Goal: Book appointment/travel/reservation

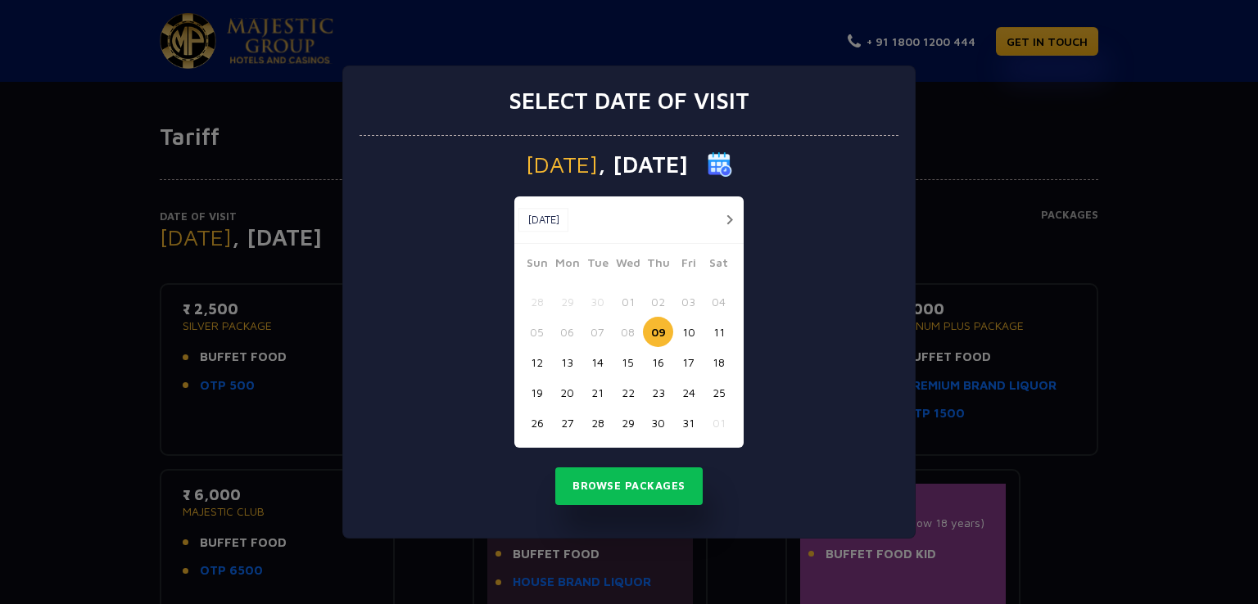
click at [624, 360] on button "15" at bounding box center [627, 362] width 30 height 30
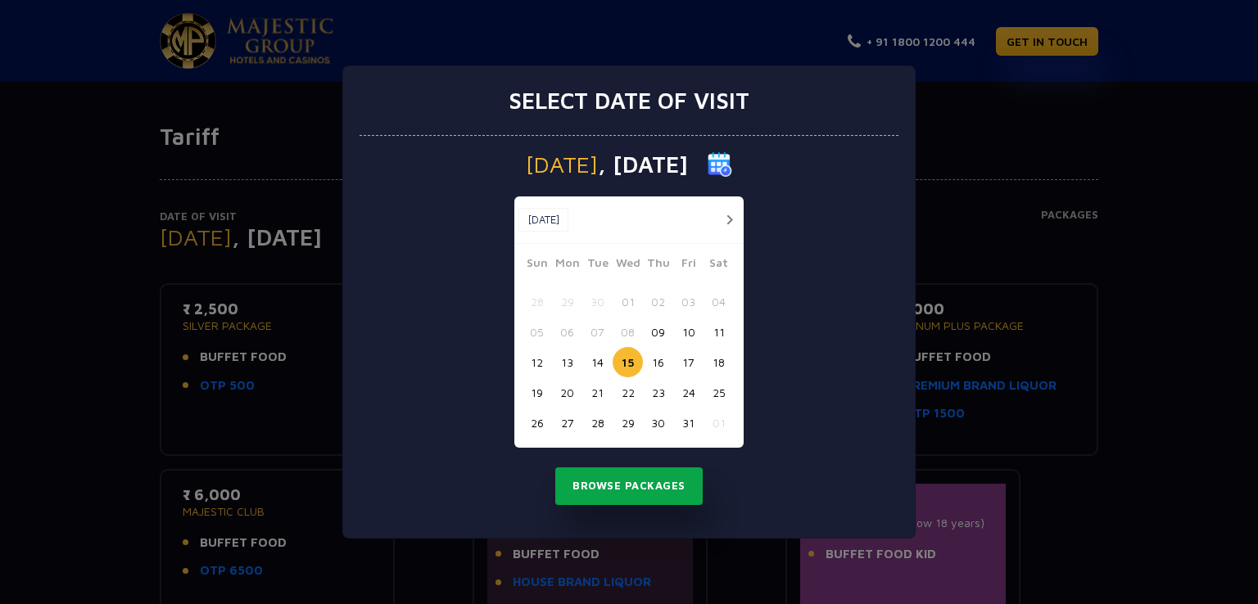
click at [658, 482] on button "Browse Packages" at bounding box center [628, 487] width 147 height 38
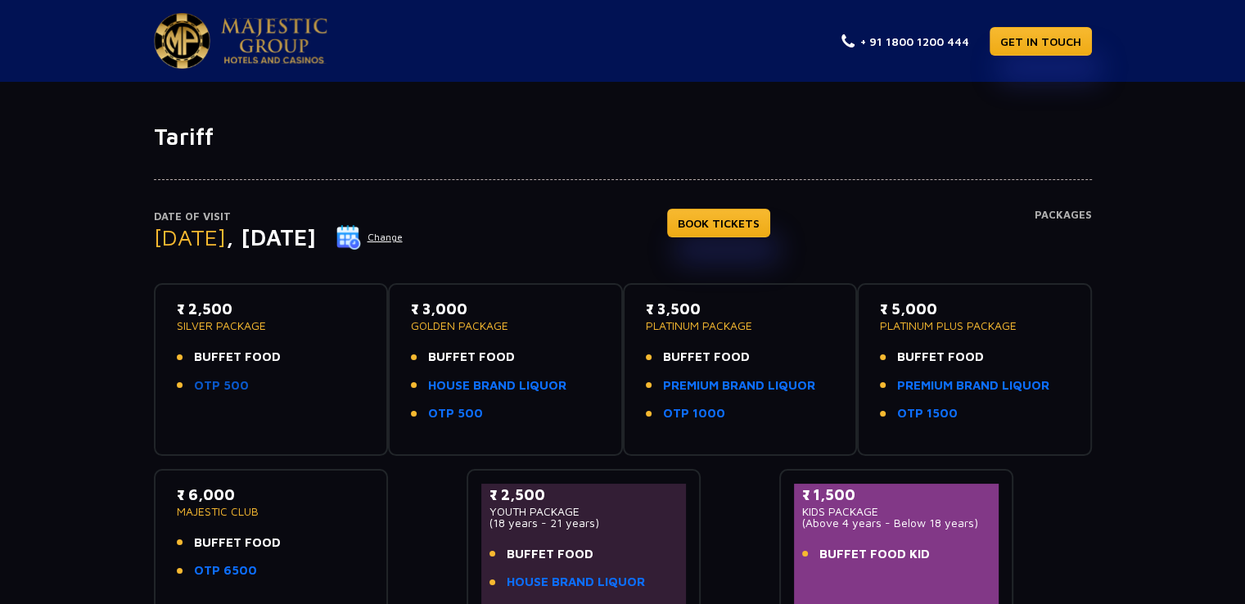
click at [213, 383] on link "OTP 500" at bounding box center [221, 386] width 55 height 19
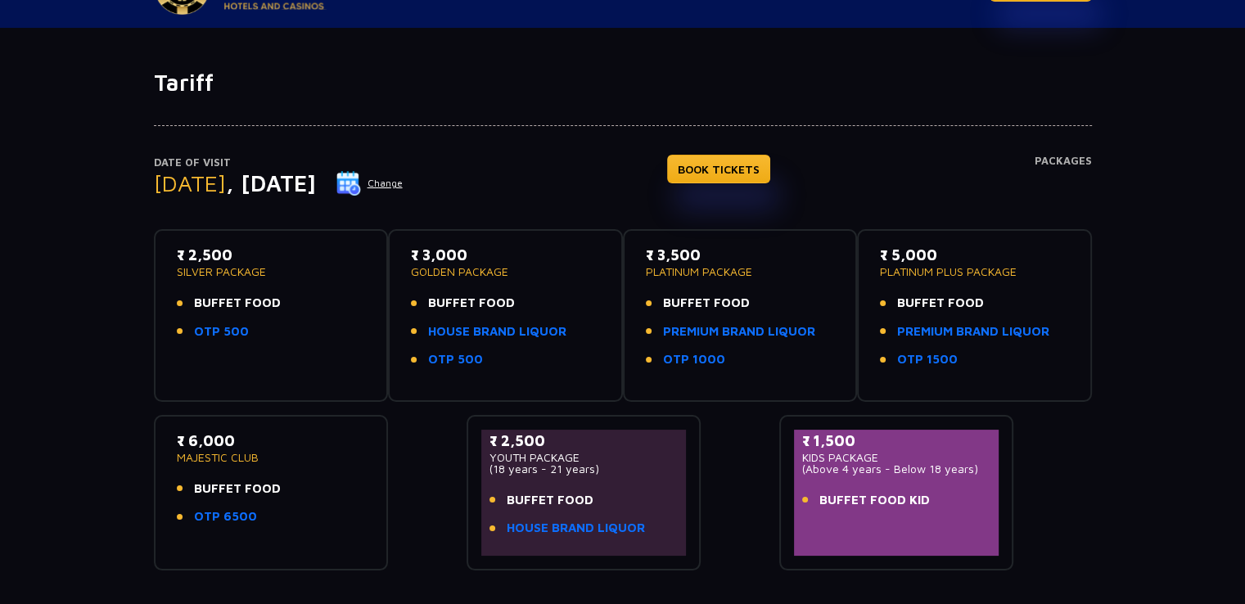
scroll to position [55, 0]
click at [927, 356] on link "OTP 1500" at bounding box center [927, 359] width 61 height 19
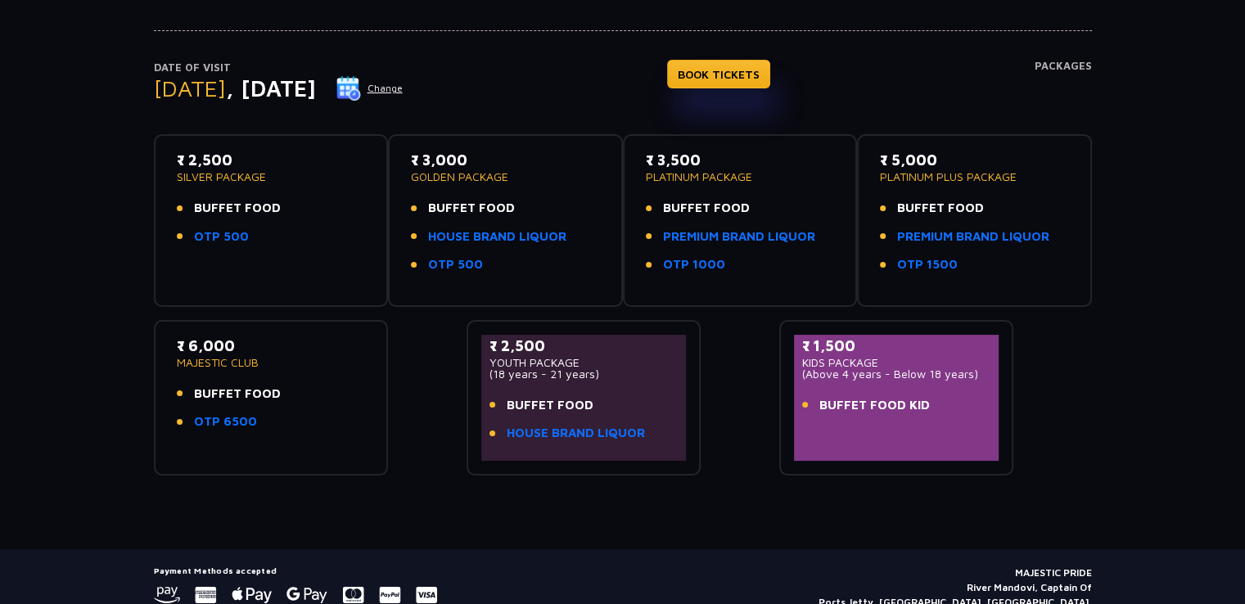
scroll to position [150, 0]
click at [216, 420] on link "OTP 6500" at bounding box center [225, 421] width 63 height 19
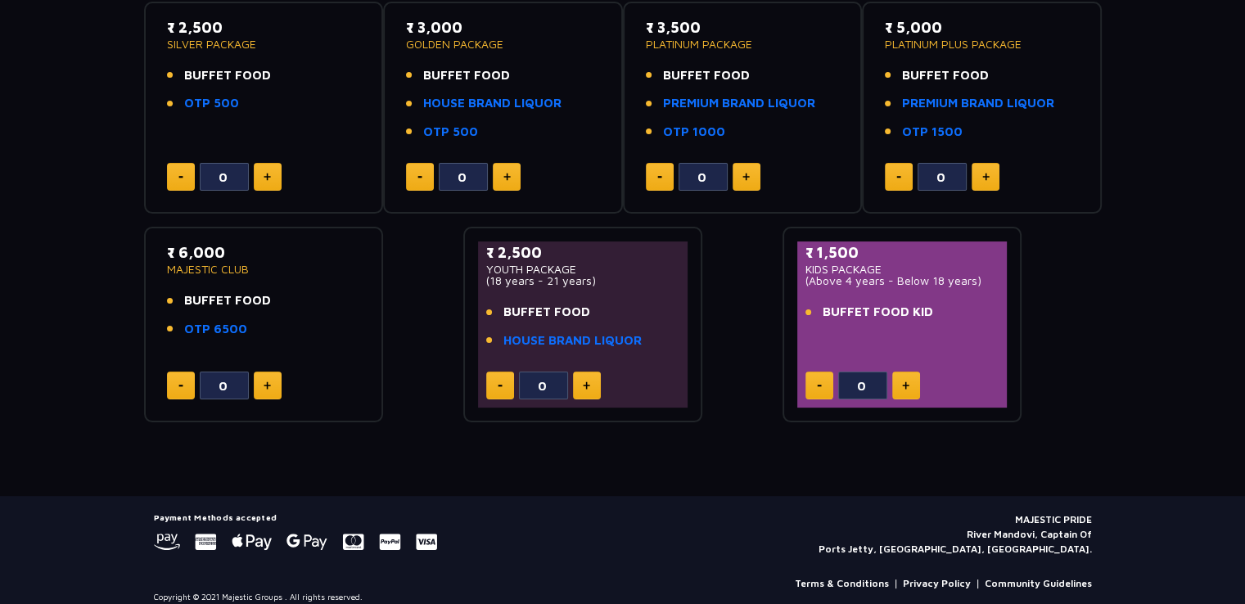
scroll to position [311, 0]
click at [589, 387] on img at bounding box center [586, 386] width 7 height 8
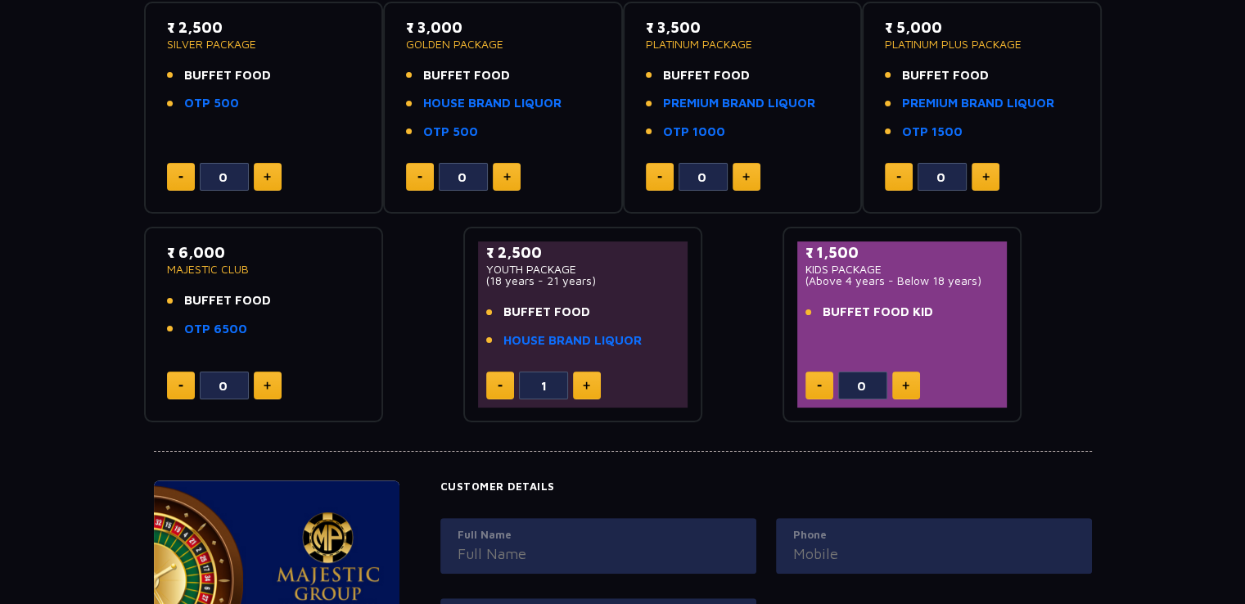
click at [491, 384] on button at bounding box center [500, 386] width 28 height 28
type input "0"
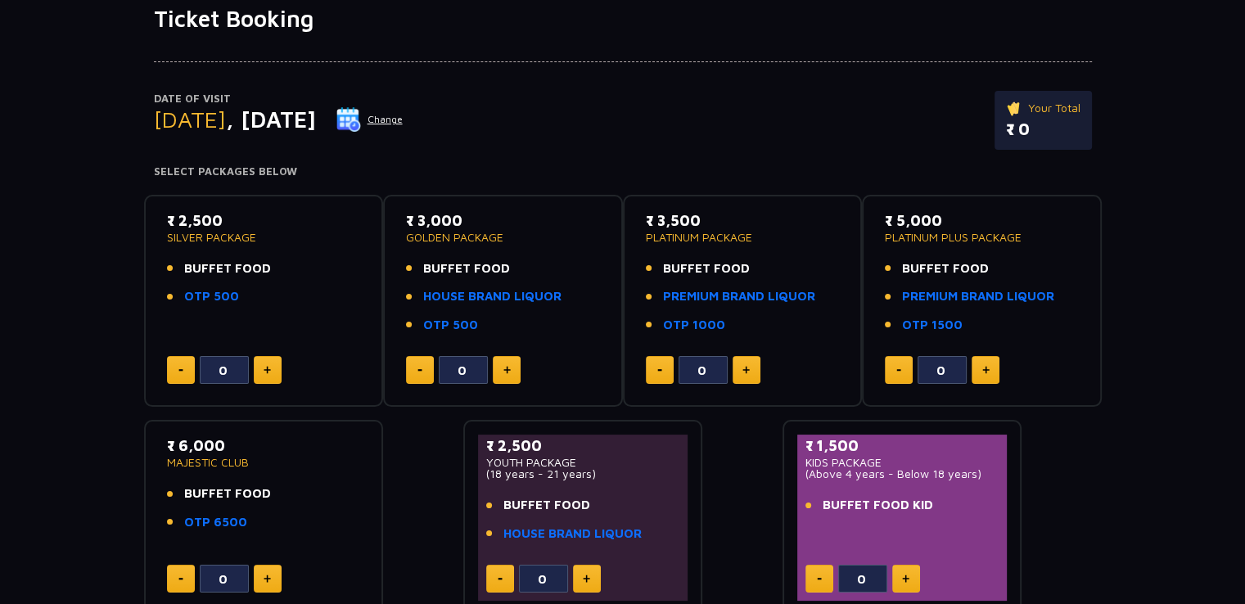
scroll to position [117, 0]
click at [990, 366] on button at bounding box center [986, 371] width 28 height 28
type input "1"
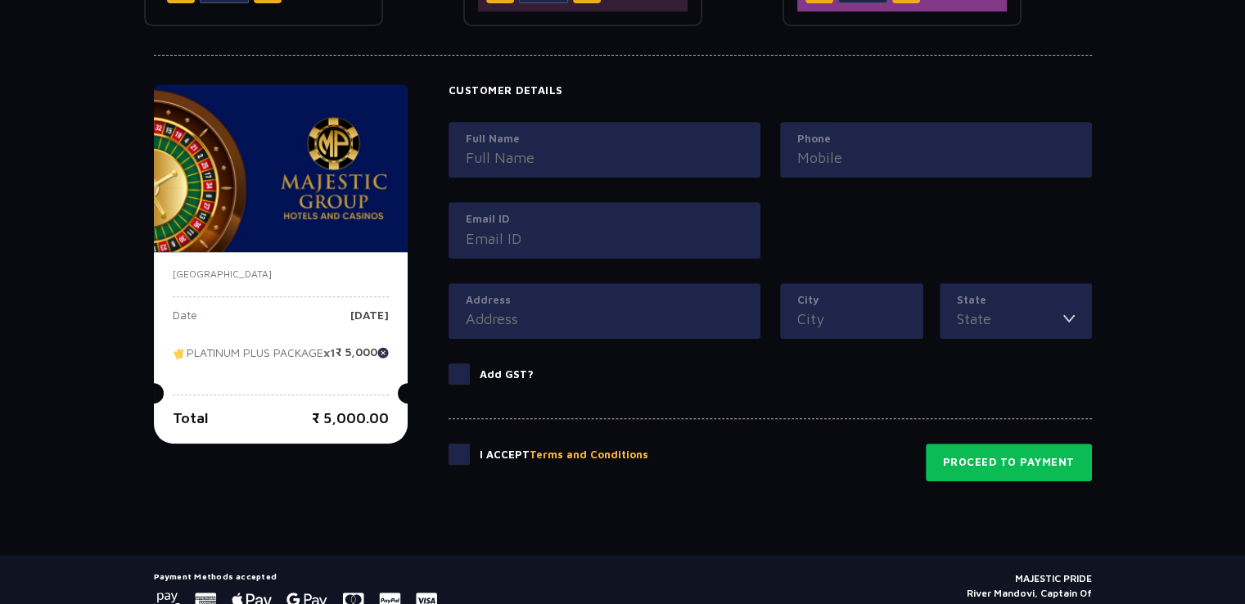
scroll to position [779, 0]
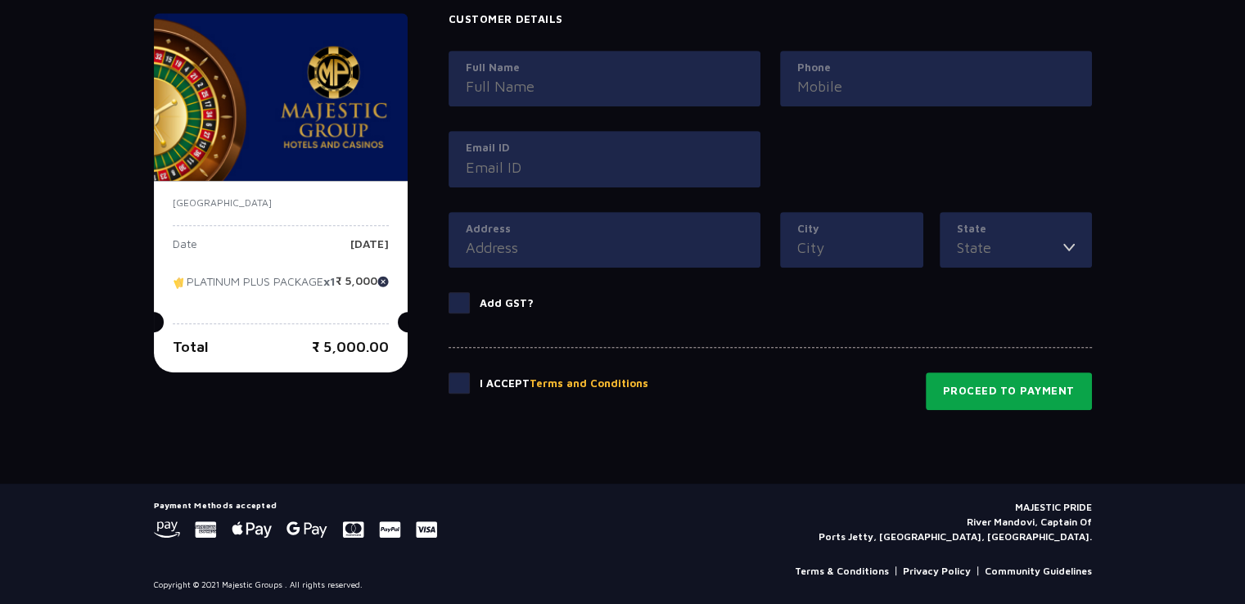
click at [969, 390] on button "Proceed to Payment" at bounding box center [1009, 392] width 166 height 38
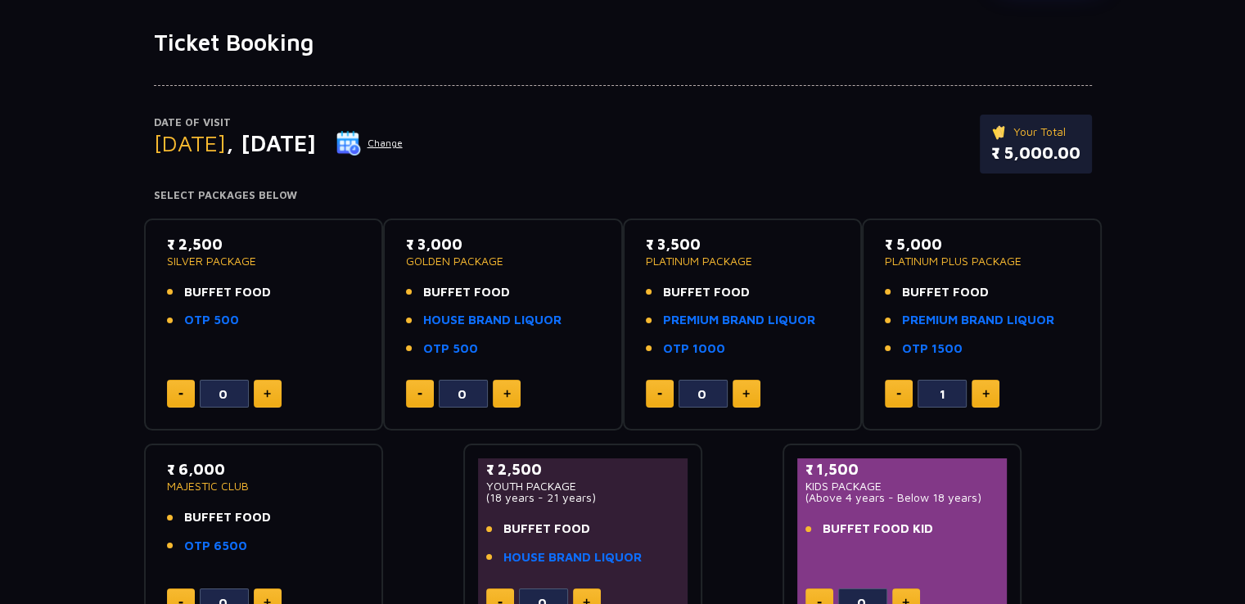
scroll to position [0, 0]
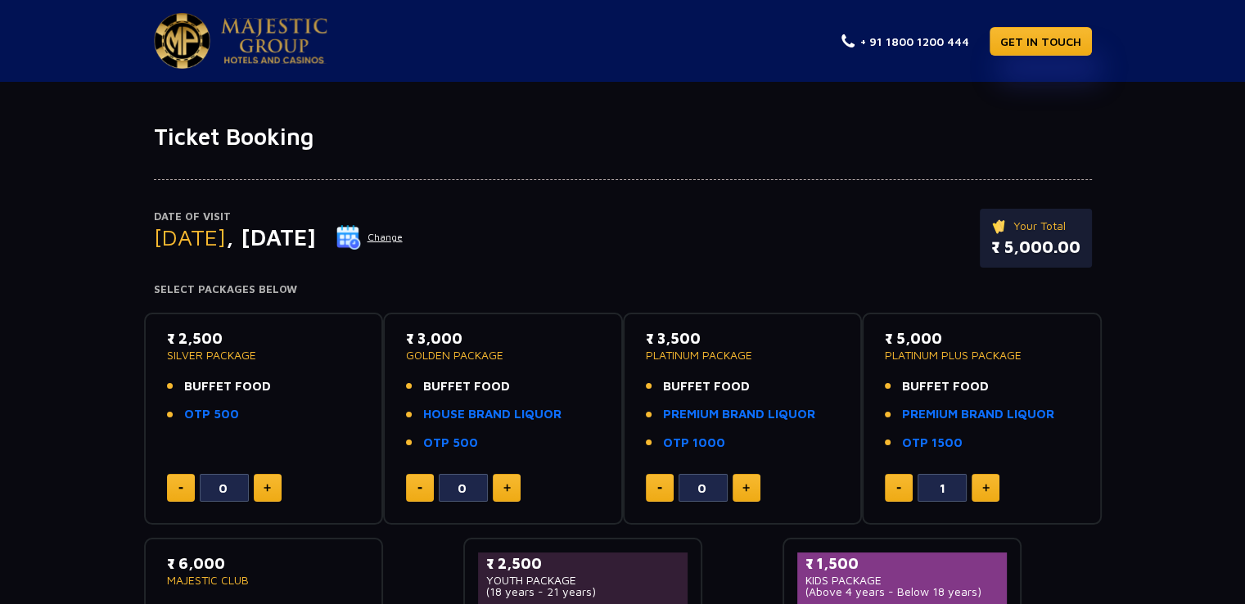
click at [262, 40] on img at bounding box center [274, 41] width 106 height 46
